Goal: Task Accomplishment & Management: Complete application form

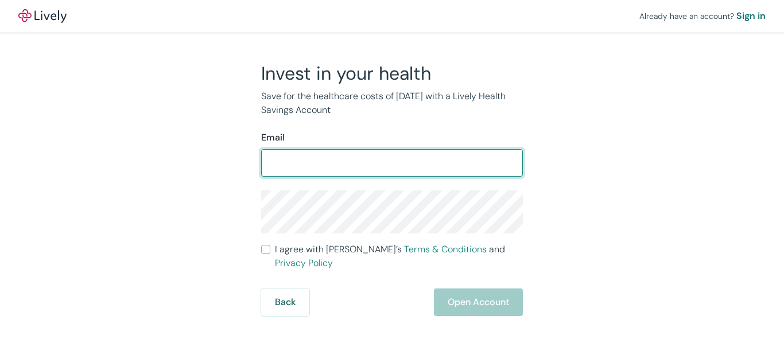
click at [411, 156] on input "Email" at bounding box center [392, 162] width 262 height 23
type input "[EMAIL_ADDRESS][DOMAIN_NAME]"
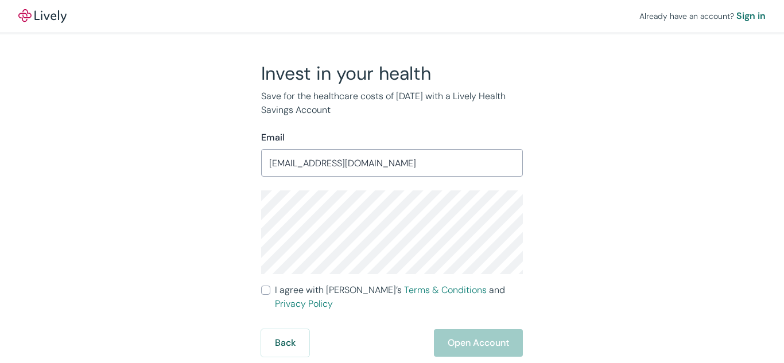
click at [268, 290] on input "I agree with Lively’s Terms & Conditions and Privacy Policy" at bounding box center [265, 290] width 9 height 9
checkbox input "true"
click at [496, 334] on button "Open Account" at bounding box center [478, 343] width 89 height 28
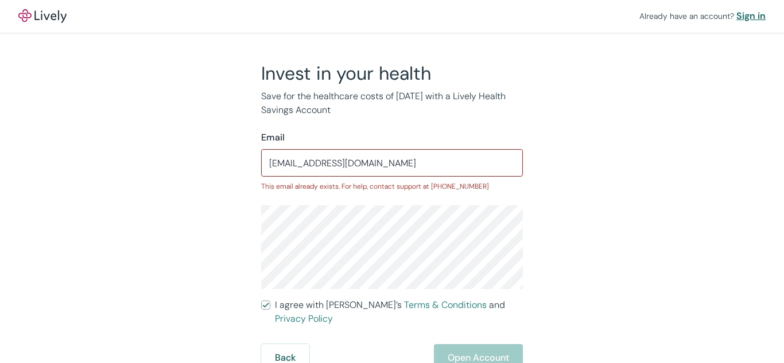
click at [746, 17] on div "Sign in" at bounding box center [750, 16] width 29 height 14
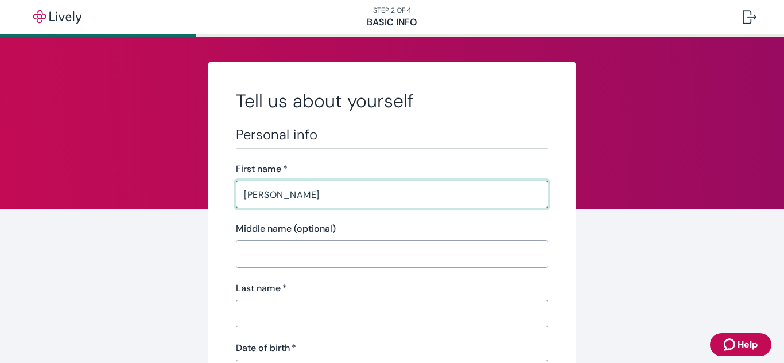
type input "[PERSON_NAME]"
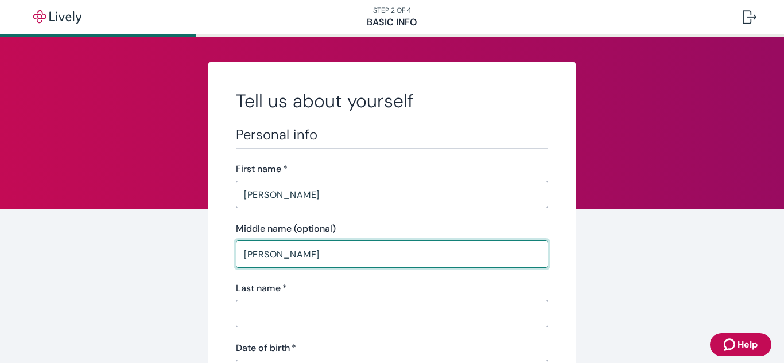
type input "[PERSON_NAME]"
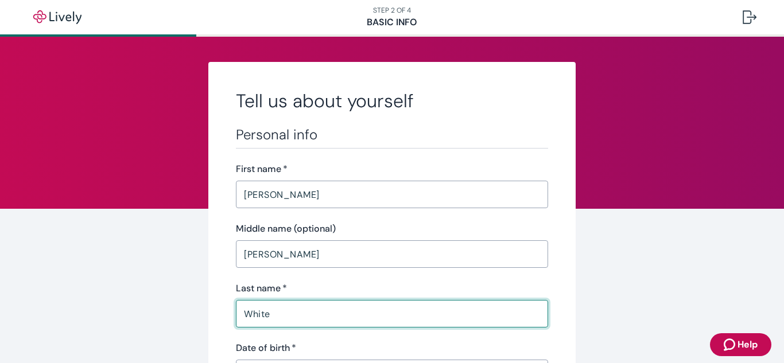
type input "White"
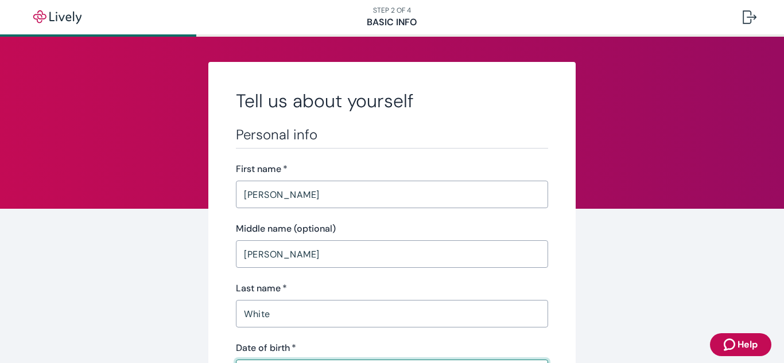
scroll to position [22, 0]
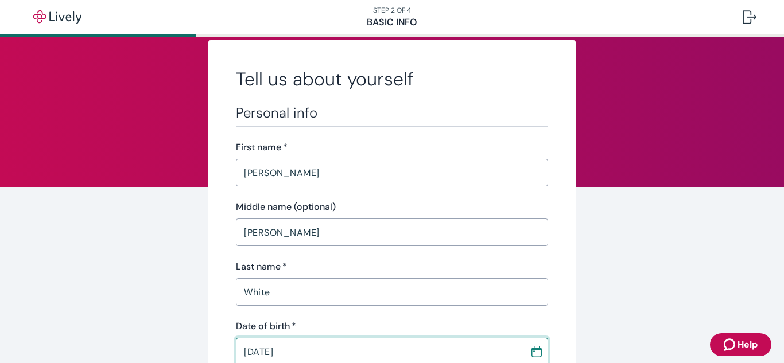
type input "09 / 19 / 1986"
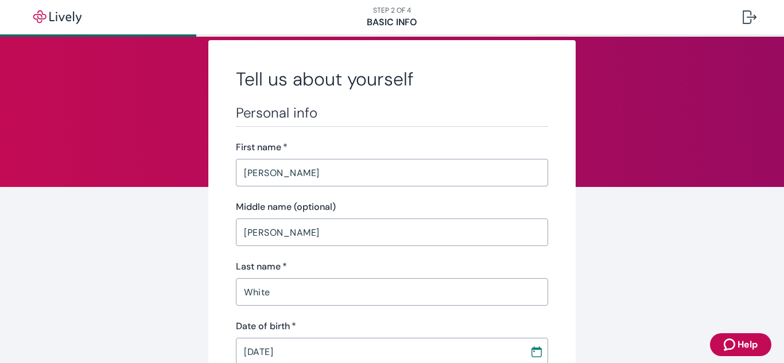
scroll to position [233, 0]
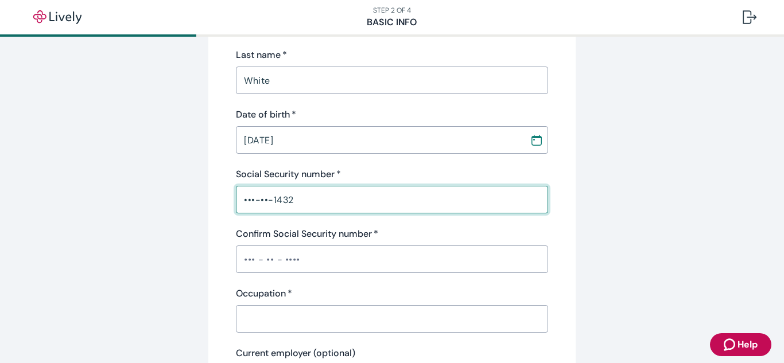
type input "•••-••-1432"
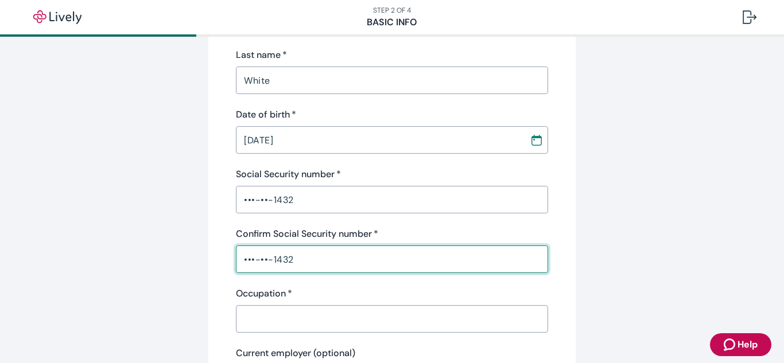
type input "•••-••-1432"
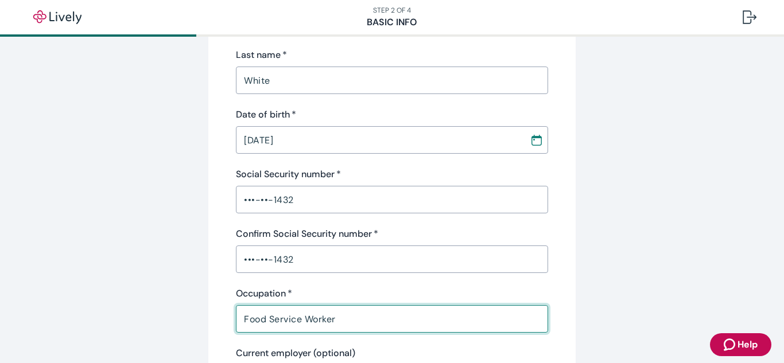
type input "Food Service Worker"
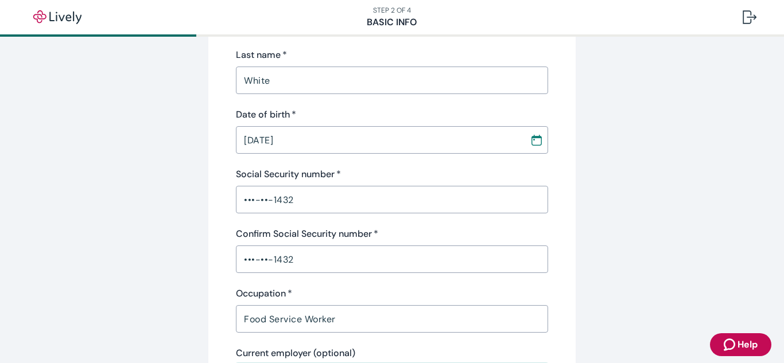
scroll to position [412, 0]
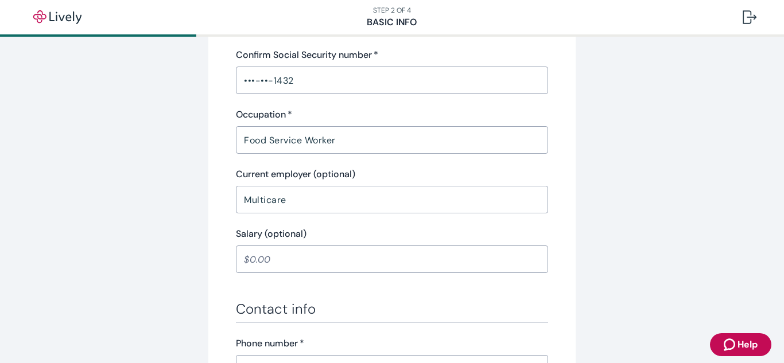
click at [692, 170] on div "Tell us about yourself Personal info First name   * Karen ​ Middle name (option…" at bounding box center [392, 199] width 784 height 1151
click at [405, 207] on input "Multicare" at bounding box center [392, 199] width 312 height 23
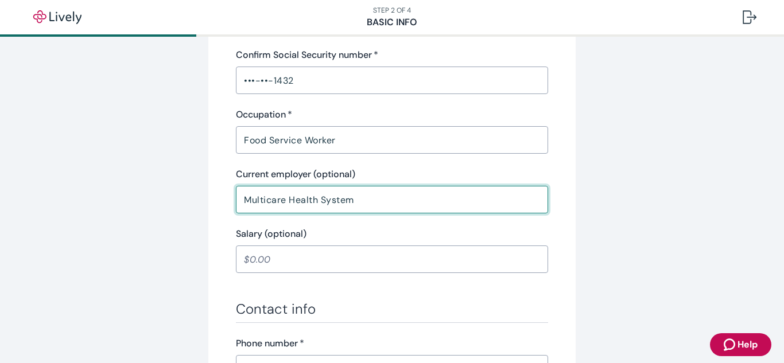
type input "Multicare Health System"
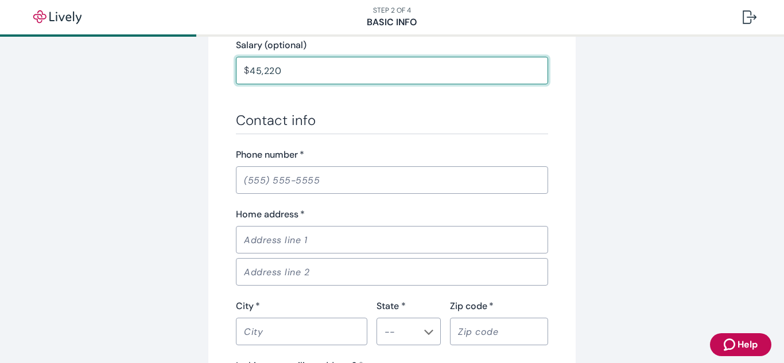
scroll to position [613, 0]
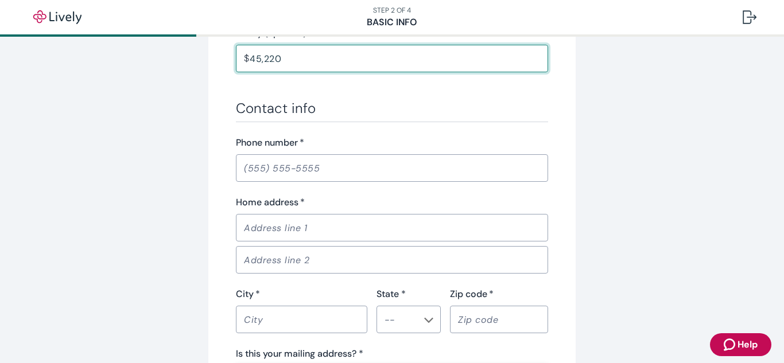
click at [303, 168] on input "Phone number   *" at bounding box center [392, 168] width 312 height 23
type input "45,220.00"
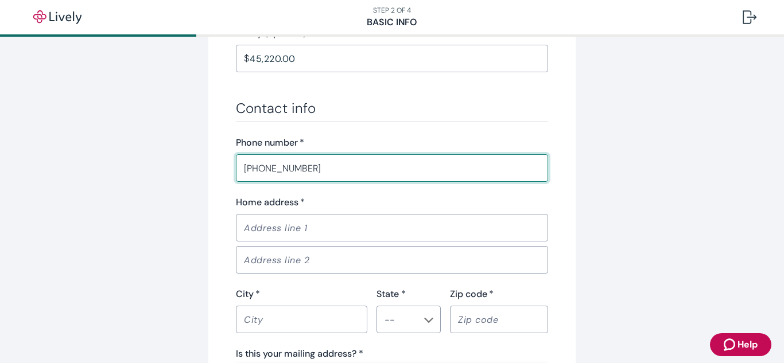
type input "(253) 281-9380"
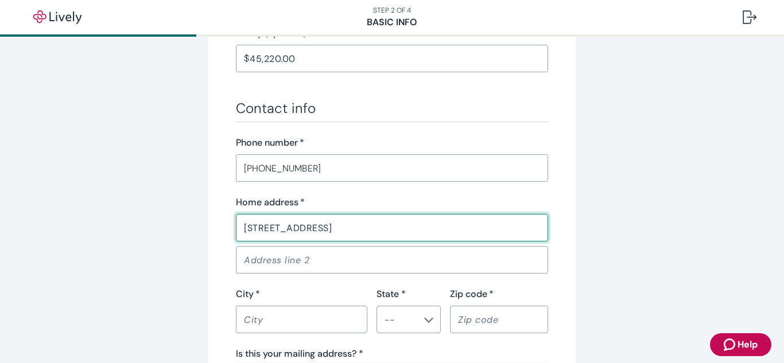
type input "1202 N Pearl St"
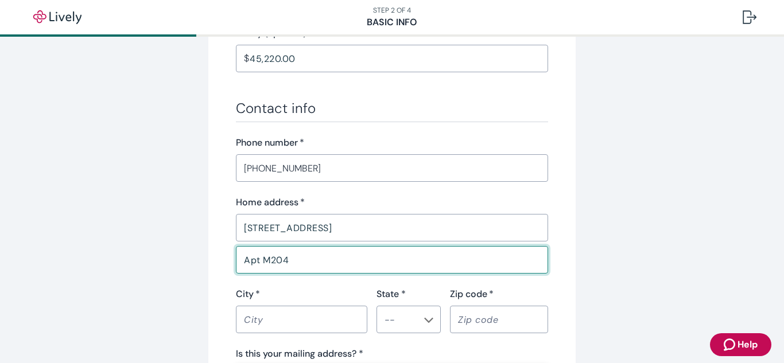
type input "Apt M204"
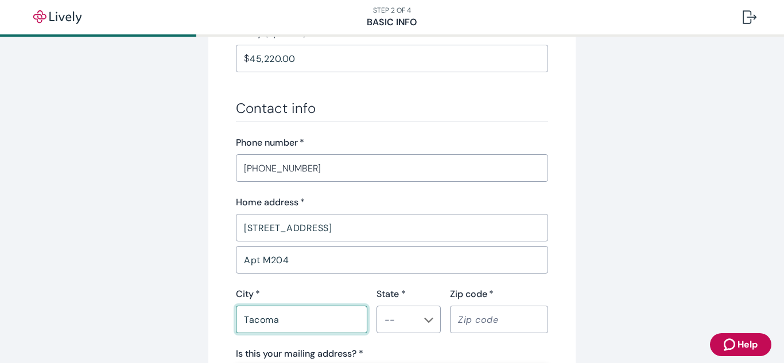
type input "Tacoma"
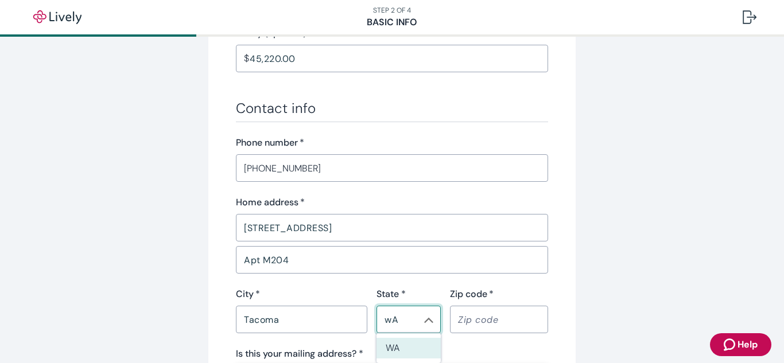
type input "w"
type input "WA"
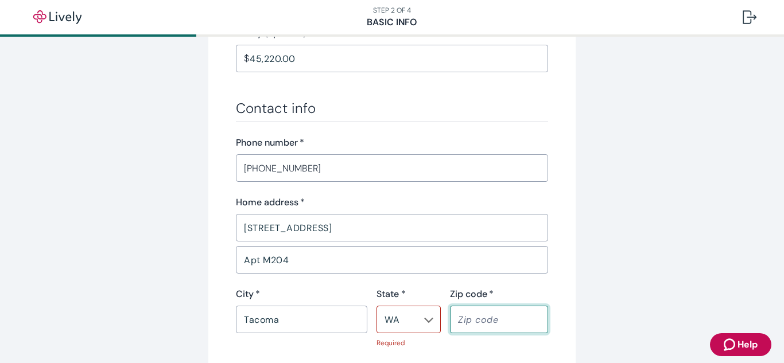
click at [431, 321] on icon "Chevron icon" at bounding box center [428, 319] width 9 height 9
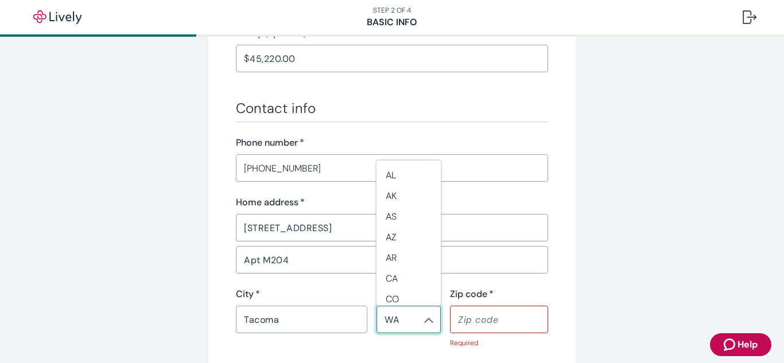
scroll to position [1017, 0]
click at [411, 298] on li "WA" at bounding box center [408, 295] width 64 height 22
click at [493, 314] on input "Zip code   *" at bounding box center [499, 319] width 98 height 23
type input "98406"
type button "true"
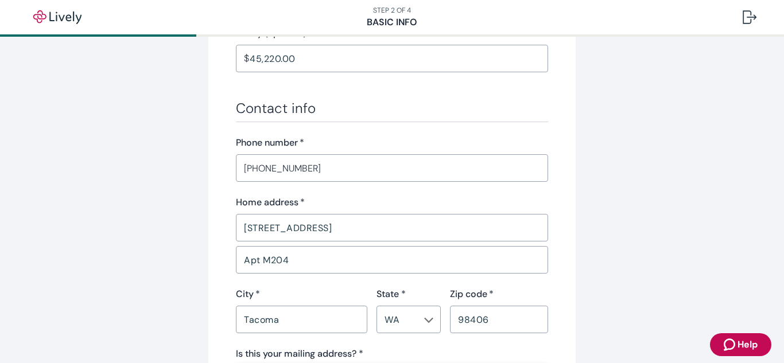
scroll to position [793, 0]
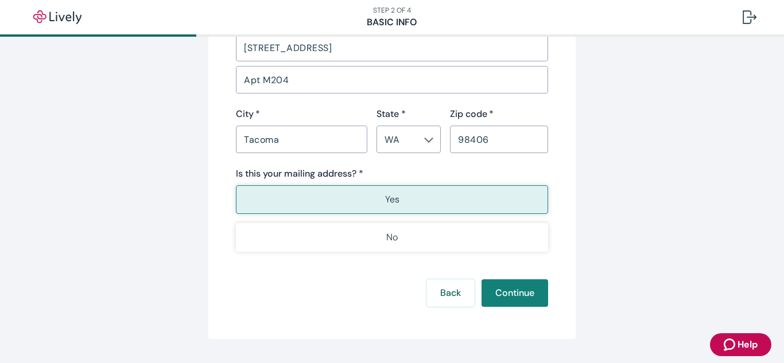
click at [403, 199] on button "Yes" at bounding box center [392, 199] width 312 height 29
click at [509, 298] on button "Continue" at bounding box center [514, 293] width 67 height 28
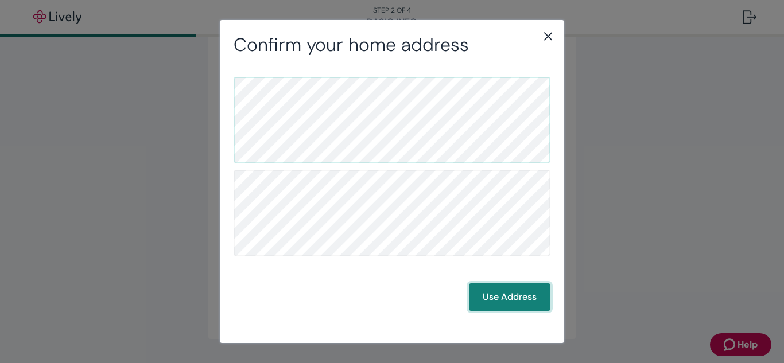
click at [509, 298] on button "Use Address" at bounding box center [509, 297] width 81 height 28
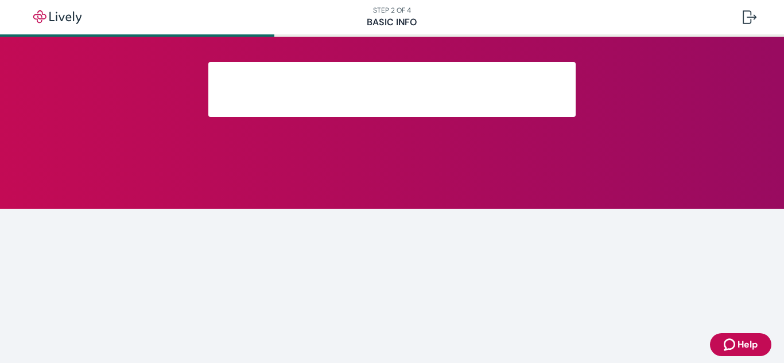
scroll to position [315, 0]
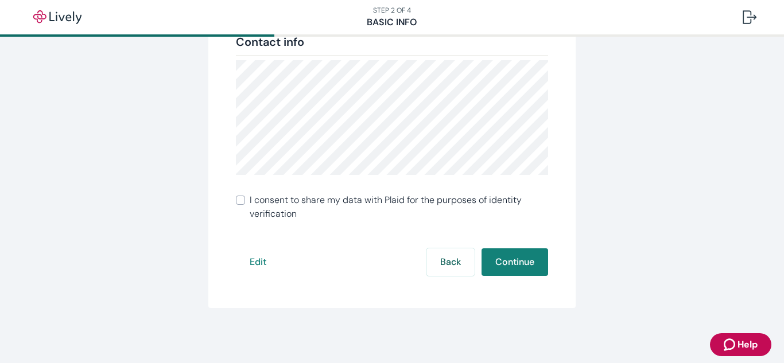
click at [242, 198] on input "I consent to share my data with Plaid for the purposes of identity verification" at bounding box center [240, 200] width 9 height 9
checkbox input "true"
click at [504, 265] on button "Continue" at bounding box center [514, 262] width 67 height 28
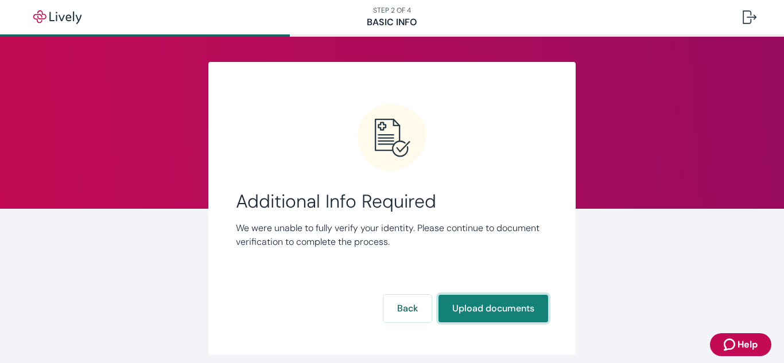
click at [492, 309] on button "Upload documents" at bounding box center [493, 309] width 110 height 28
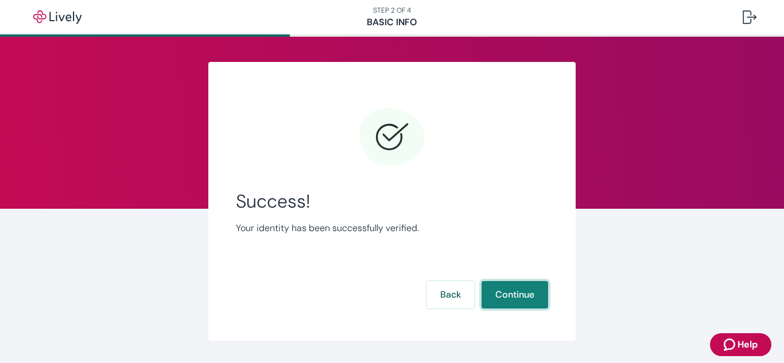
click at [505, 289] on button "Continue" at bounding box center [514, 295] width 67 height 28
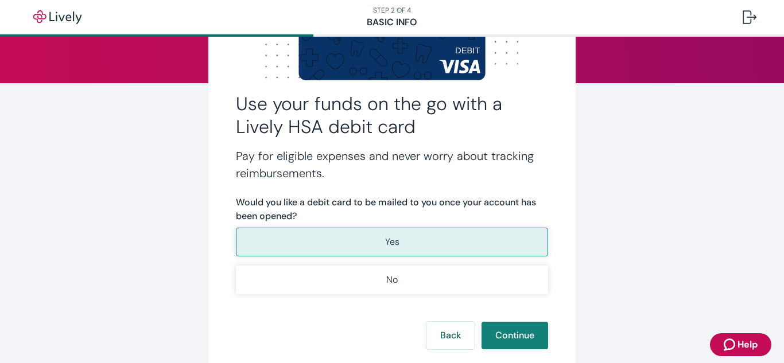
scroll to position [127, 0]
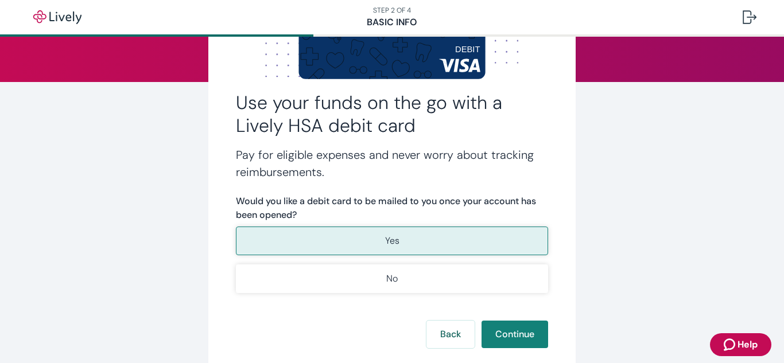
click at [396, 246] on p "Yes" at bounding box center [392, 241] width 14 height 14
click at [515, 338] on button "Continue" at bounding box center [514, 335] width 67 height 28
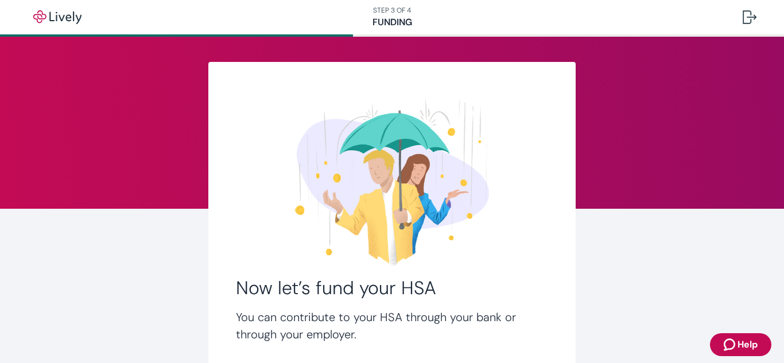
scroll to position [122, 0]
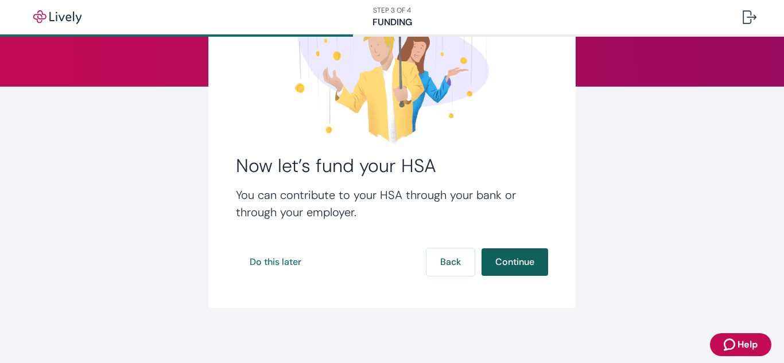
click at [512, 268] on button "Continue" at bounding box center [514, 262] width 67 height 28
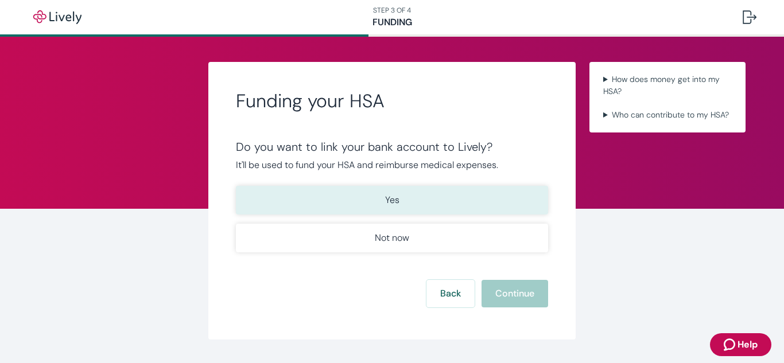
click at [400, 204] on button "Yes" at bounding box center [392, 200] width 312 height 29
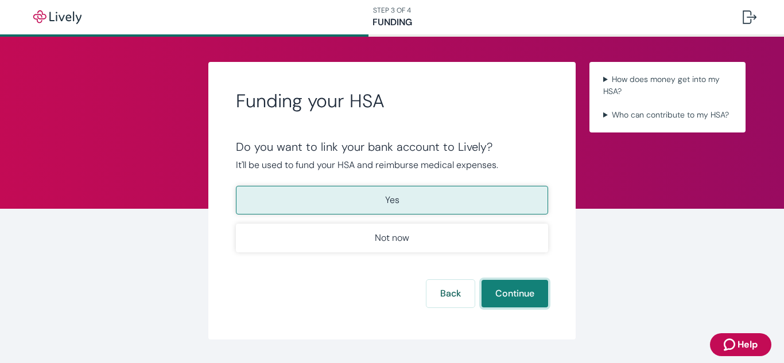
click at [497, 294] on button "Continue" at bounding box center [514, 294] width 67 height 28
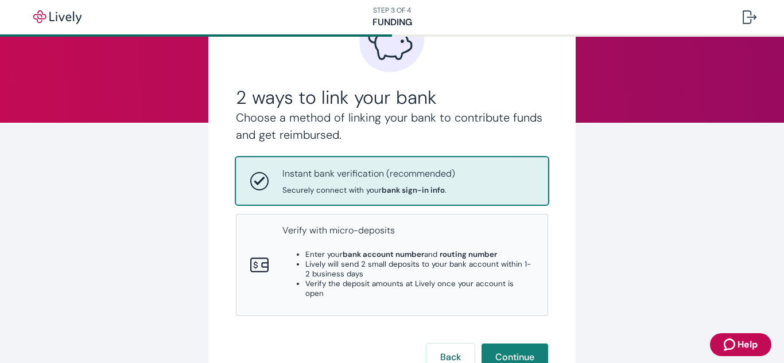
scroll to position [98, 0]
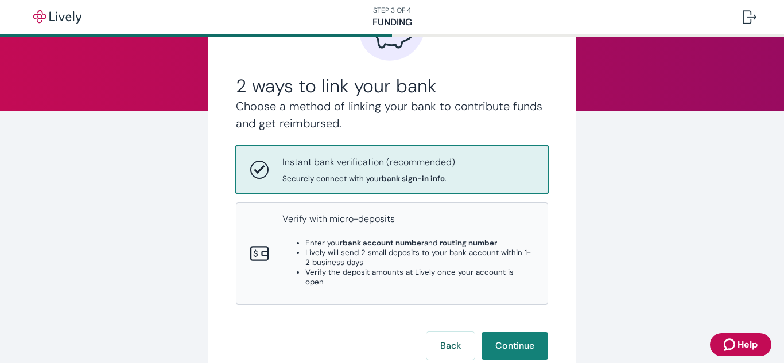
click at [392, 163] on p "Instant bank verification (recommended)" at bounding box center [368, 162] width 173 height 14
click at [512, 336] on button "Continue" at bounding box center [514, 346] width 67 height 28
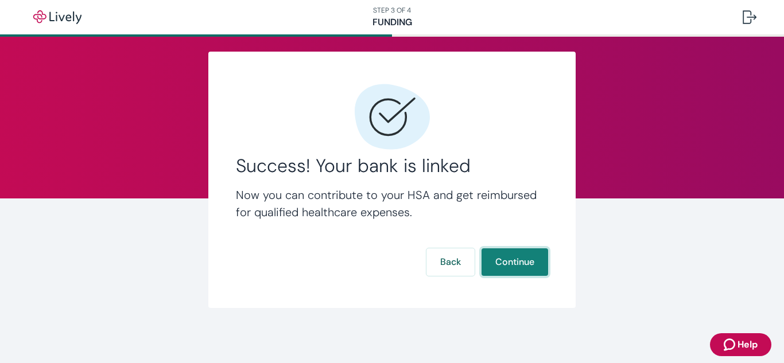
click at [504, 259] on button "Continue" at bounding box center [514, 262] width 67 height 28
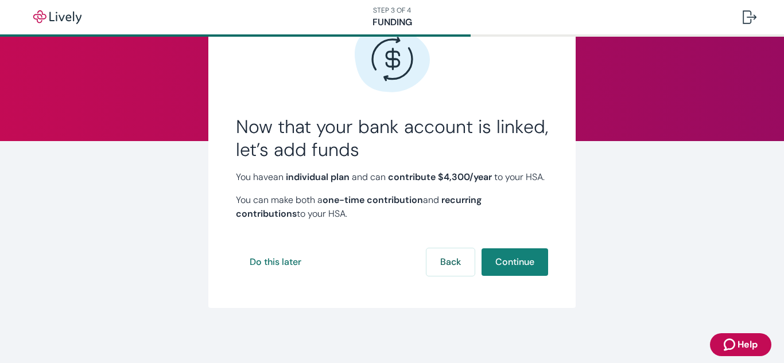
scroll to position [77, 0]
click at [512, 269] on button "Continue" at bounding box center [514, 262] width 67 height 28
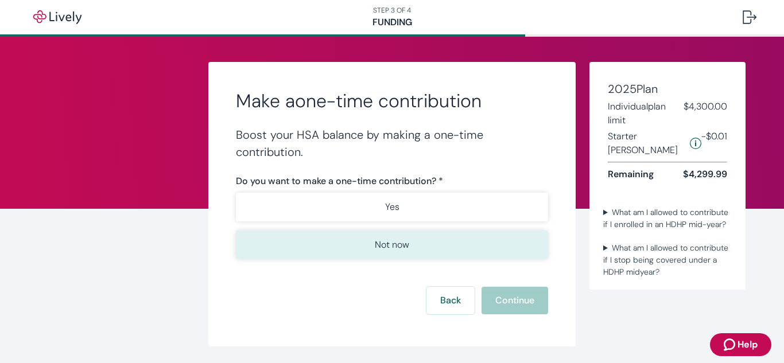
click at [412, 240] on button "Not now" at bounding box center [392, 245] width 312 height 29
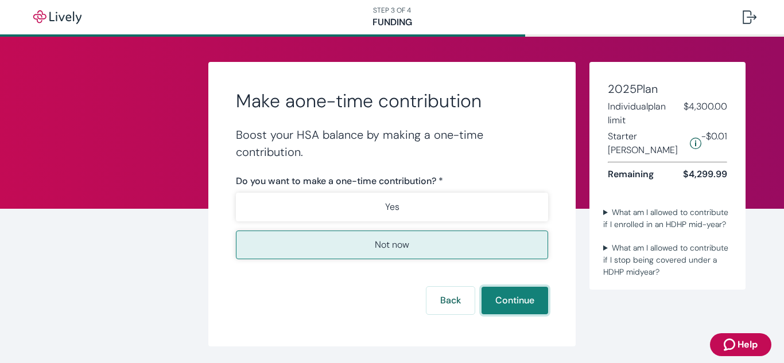
click at [491, 303] on button "Continue" at bounding box center [514, 301] width 67 height 28
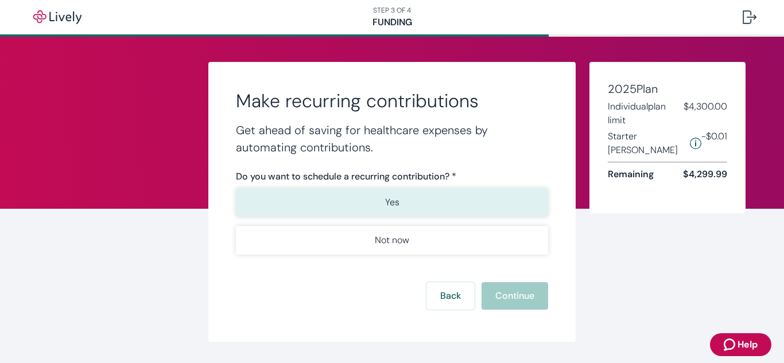
click at [393, 200] on p "Yes" at bounding box center [392, 203] width 14 height 14
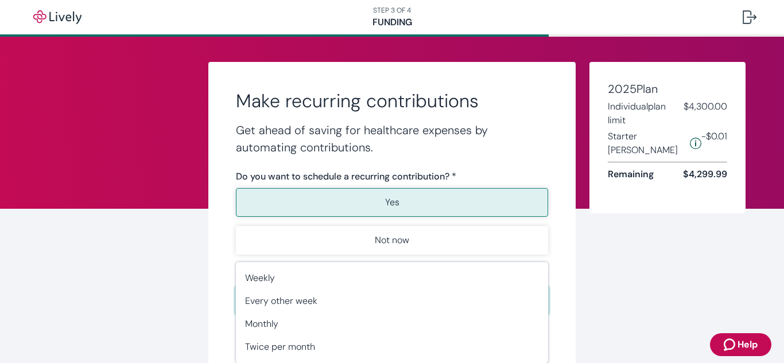
click at [419, 308] on body "Help STEP 3 OF 4 Funding Make recurring contributions Get ahead of saving for h…" at bounding box center [392, 181] width 784 height 363
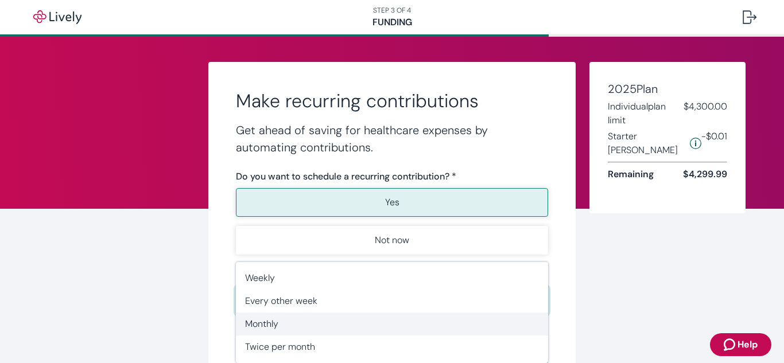
click at [287, 326] on span "Monthly" at bounding box center [392, 324] width 294 height 14
type input "Monthly"
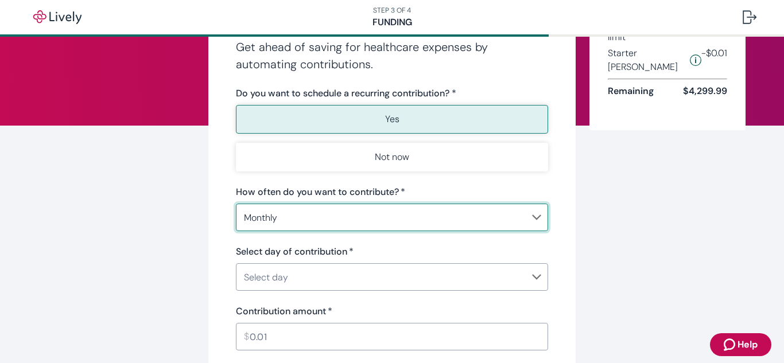
scroll to position [111, 0]
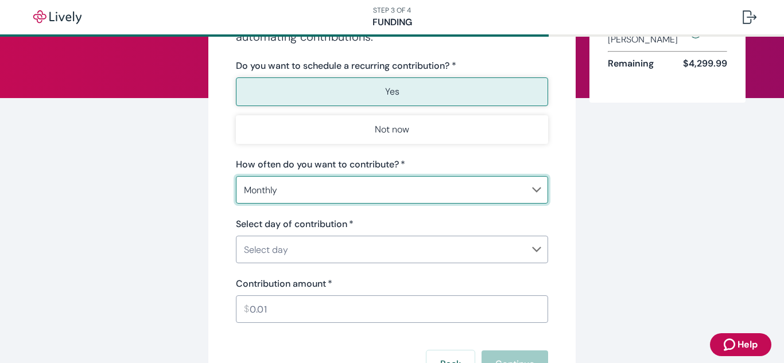
click at [294, 250] on body "Help STEP 3 OF 4 Funding Make recurring contributions Get ahead of saving for h…" at bounding box center [392, 181] width 784 height 363
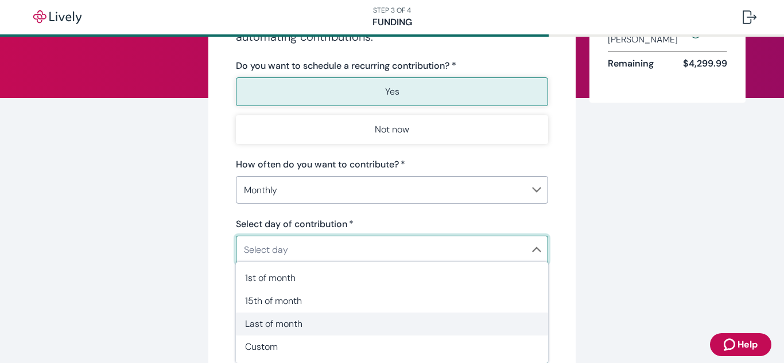
click at [266, 328] on span "Last of month" at bounding box center [392, 324] width 294 height 14
type input "MonthlyLast"
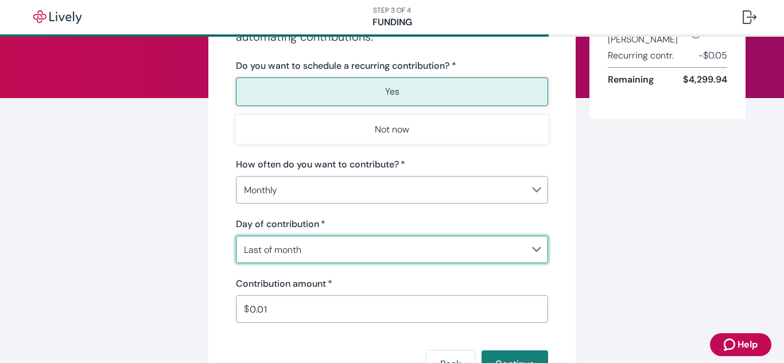
click at [300, 314] on input "0.01" at bounding box center [399, 309] width 298 height 23
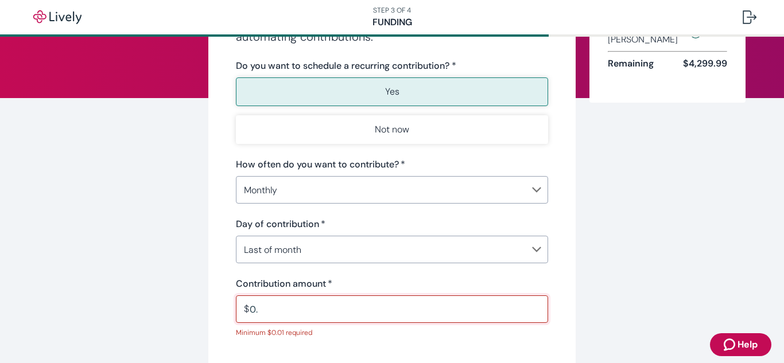
type input "0"
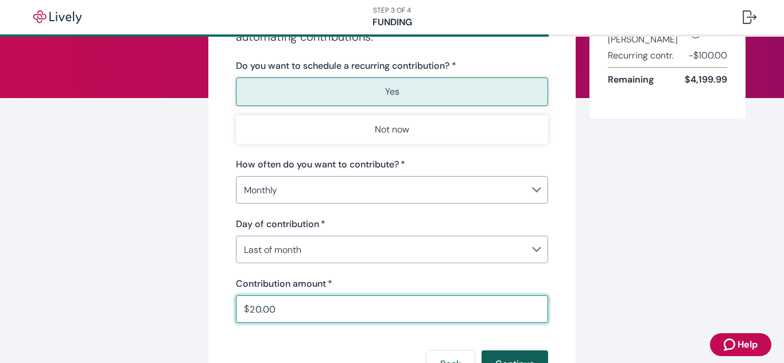
type input "20.00"
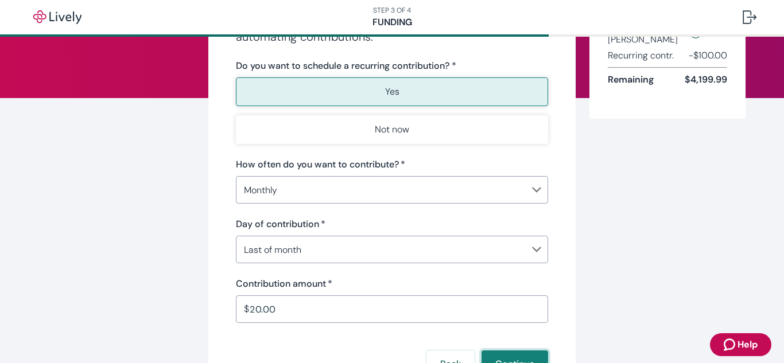
click at [520, 357] on button "Continue" at bounding box center [514, 364] width 67 height 28
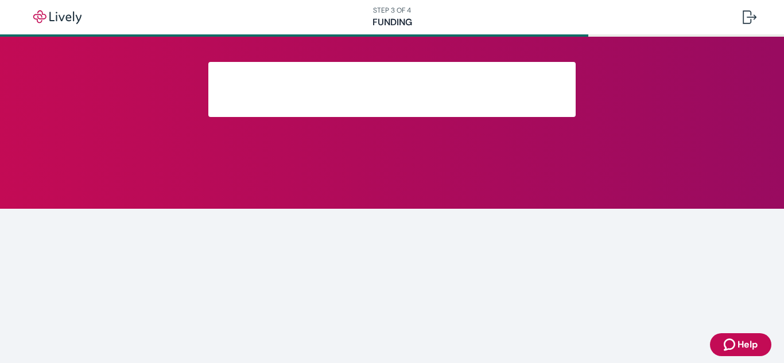
scroll to position [142, 0]
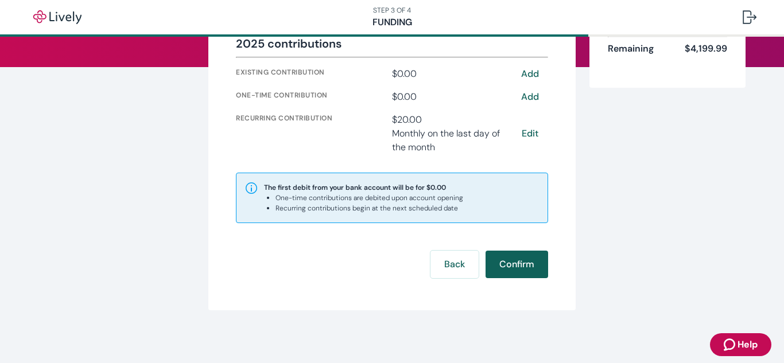
click at [525, 263] on button "Confirm" at bounding box center [516, 265] width 63 height 28
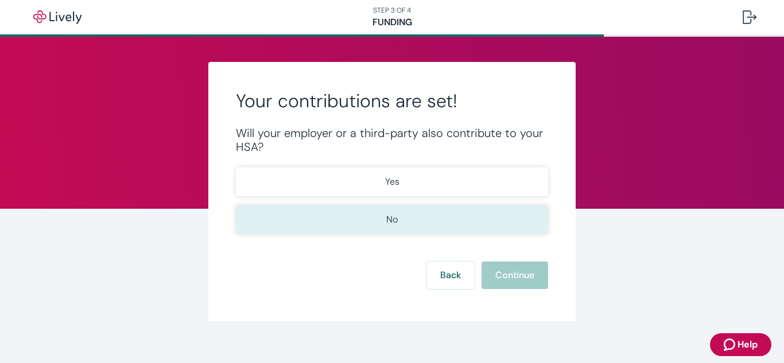
click at [411, 222] on button "No" at bounding box center [392, 219] width 312 height 29
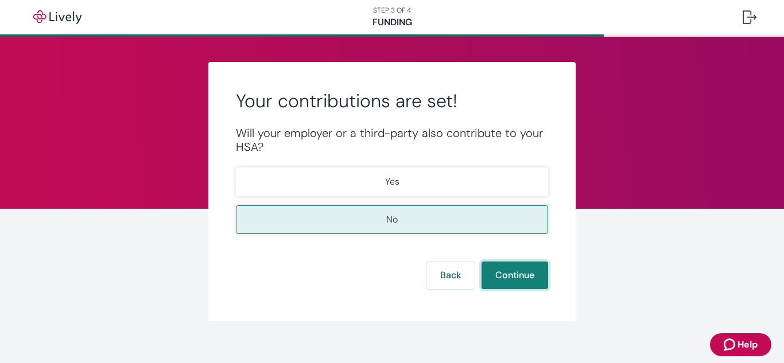
click at [498, 274] on button "Continue" at bounding box center [514, 276] width 67 height 28
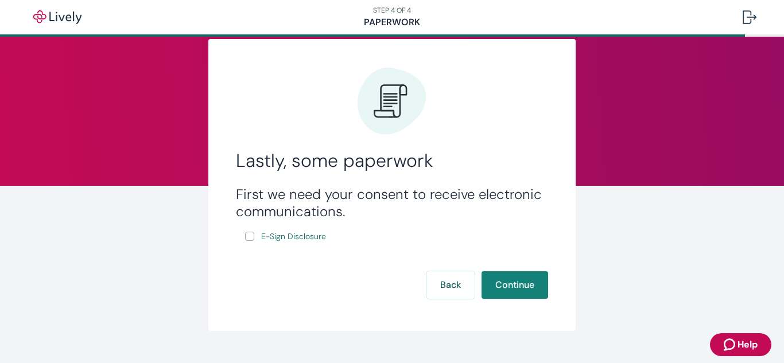
scroll to position [46, 0]
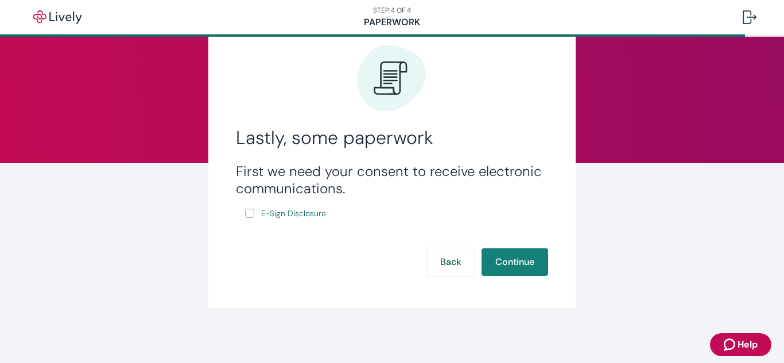
click at [251, 214] on input "E-Sign Disclosure" at bounding box center [249, 213] width 9 height 9
checkbox input "true"
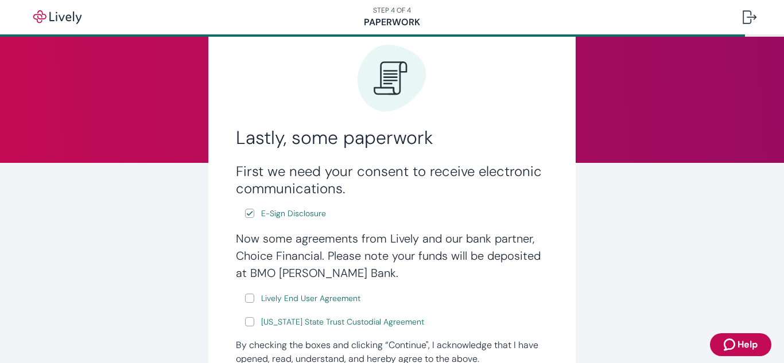
click at [251, 301] on input "Lively End User Agreement" at bounding box center [249, 298] width 9 height 9
checkbox input "true"
click at [250, 326] on input "Wyoming State Trust Custodial Agreement" at bounding box center [249, 321] width 9 height 9
checkbox input "true"
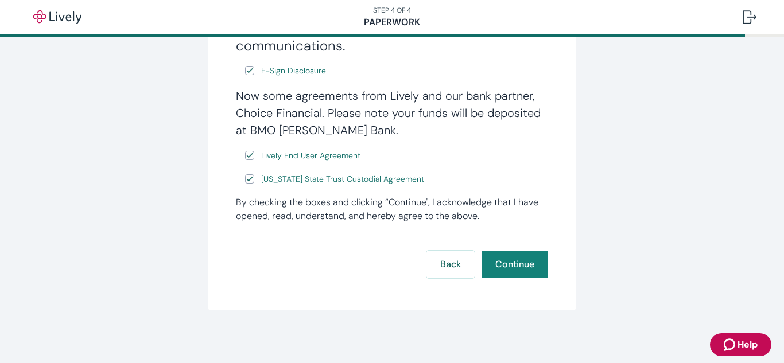
scroll to position [191, 0]
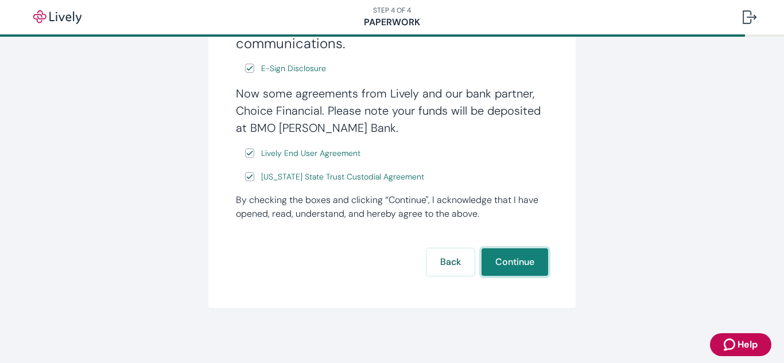
click at [497, 264] on button "Continue" at bounding box center [514, 262] width 67 height 28
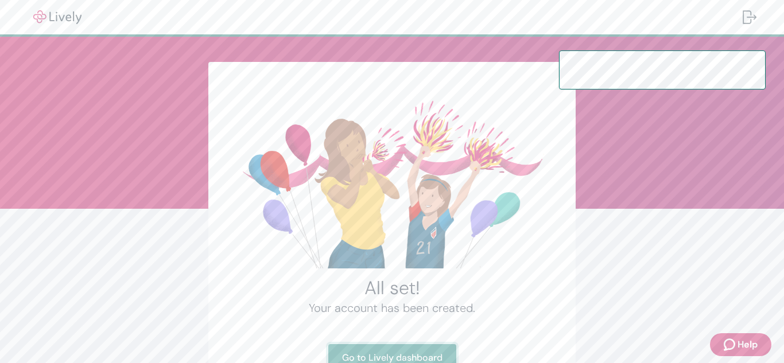
click at [413, 355] on link "Go to Lively dashboard" at bounding box center [392, 358] width 128 height 28
